Goal: Information Seeking & Learning: Stay updated

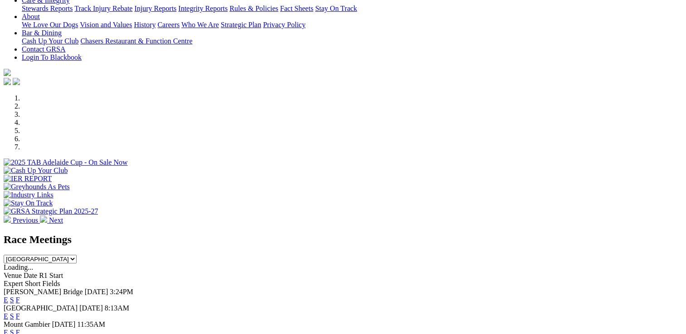
scroll to position [272, 0]
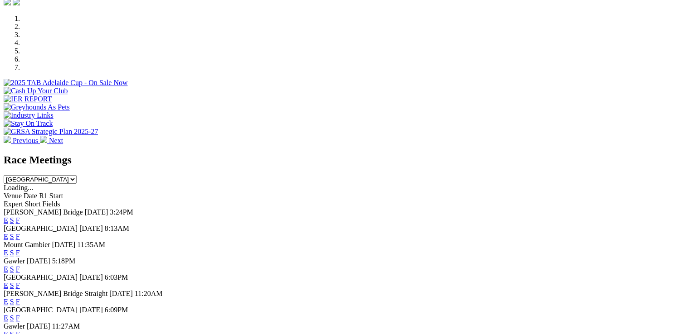
click at [20, 217] on link "F" at bounding box center [18, 221] width 4 height 8
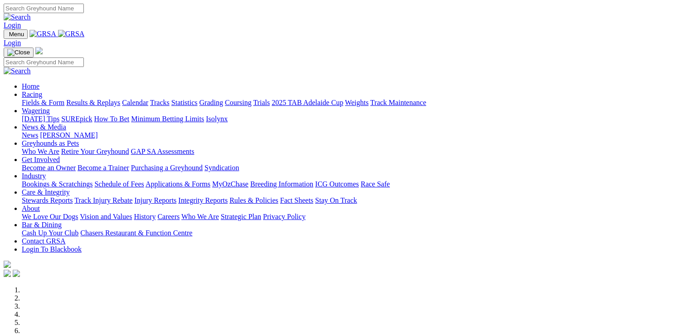
scroll to position [272, 0]
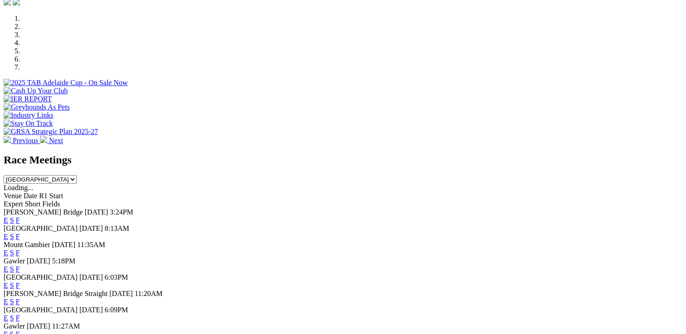
click at [20, 233] on link "F" at bounding box center [18, 237] width 4 height 8
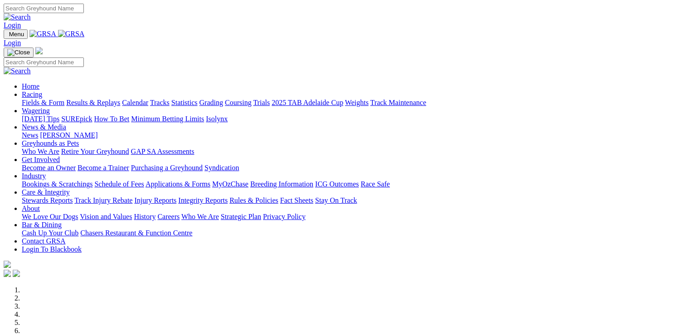
scroll to position [272, 0]
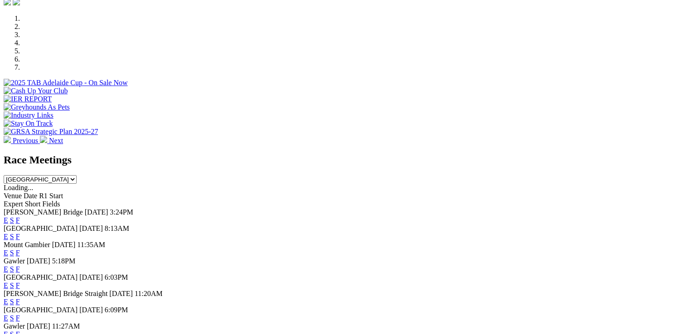
click at [20, 266] on link "F" at bounding box center [18, 270] width 4 height 8
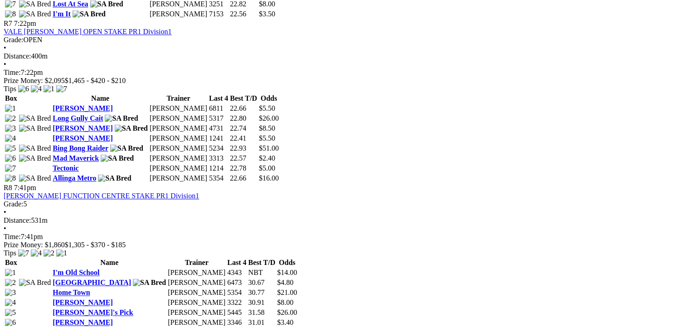
scroll to position [1359, 0]
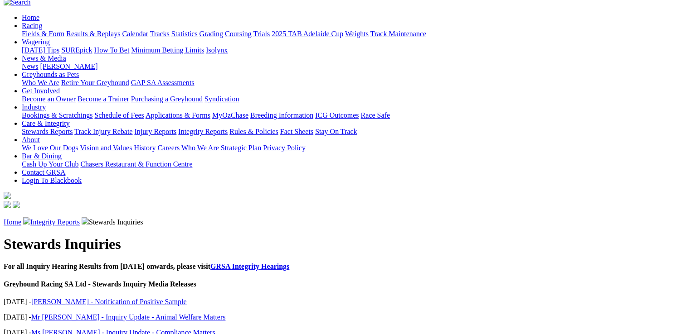
scroll to position [91, 0]
